Goal: Information Seeking & Learning: Learn about a topic

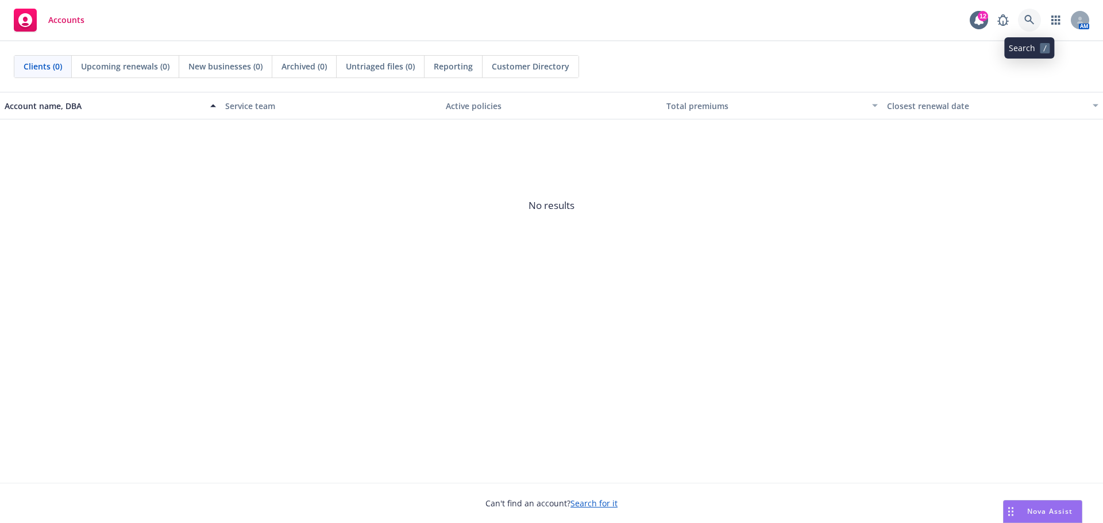
click at [1033, 21] on icon at bounding box center [1029, 20] width 10 height 10
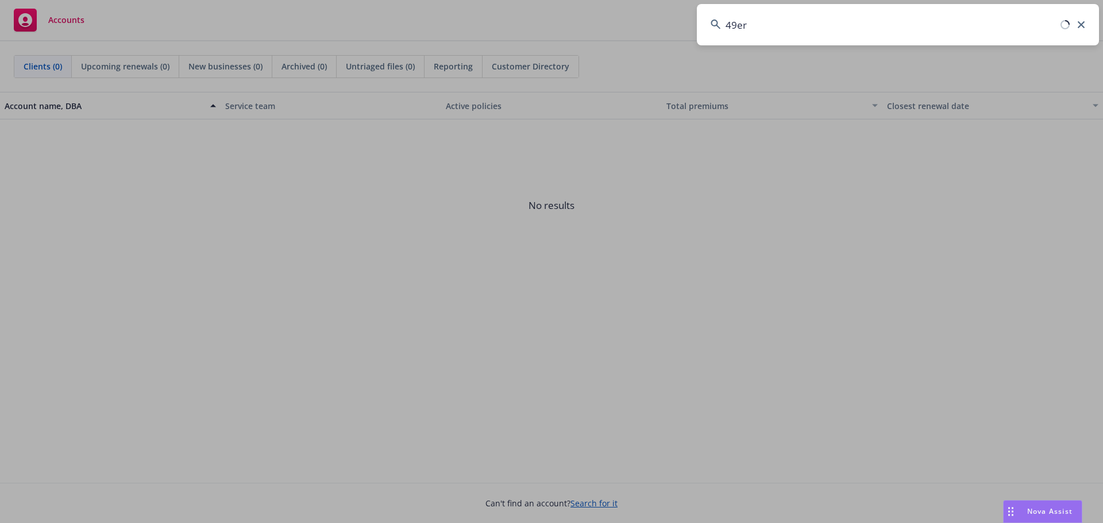
type input "49ers"
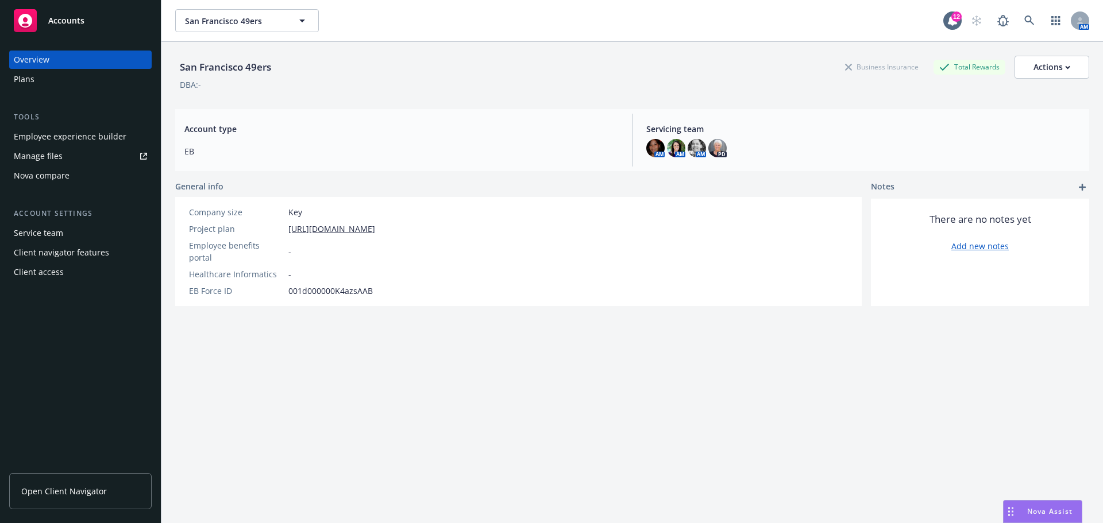
click at [25, 79] on div "Plans" at bounding box center [24, 79] width 21 height 18
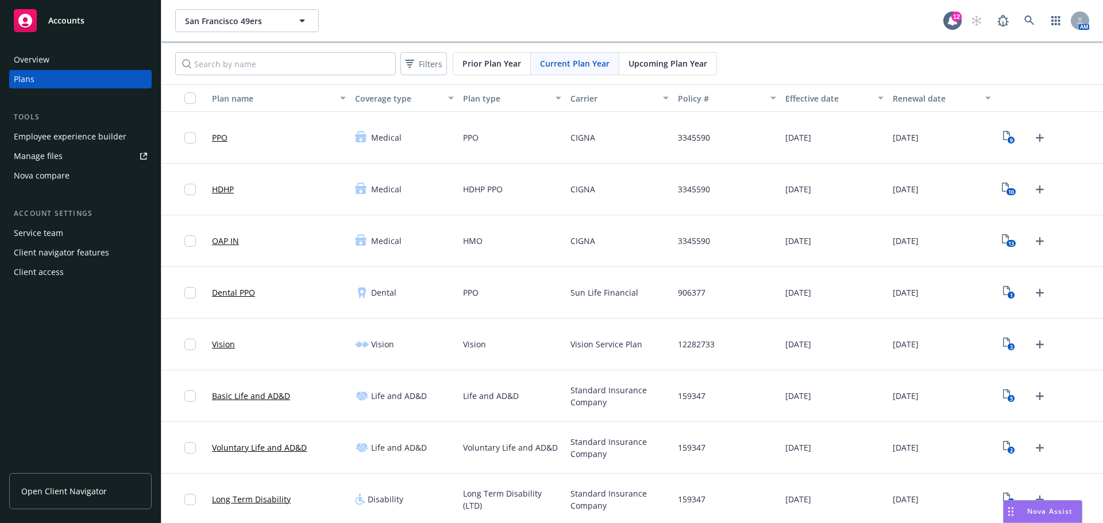
click at [251, 393] on link "Basic Life and AD&D" at bounding box center [251, 396] width 78 height 12
click at [246, 500] on link "Long Term Disability" at bounding box center [251, 499] width 79 height 12
